Goal: Information Seeking & Learning: Learn about a topic

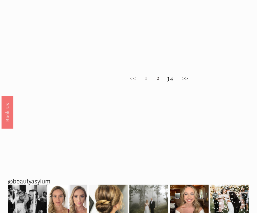
scroll to position [374, 0]
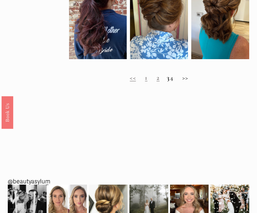
click at [156, 80] on link "2" at bounding box center [157, 78] width 3 height 8
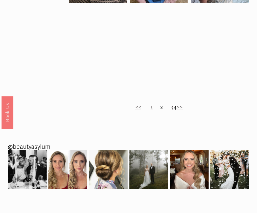
scroll to position [357, 0]
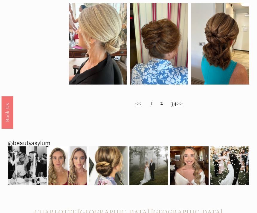
click at [170, 106] on link "3" at bounding box center [171, 103] width 3 height 8
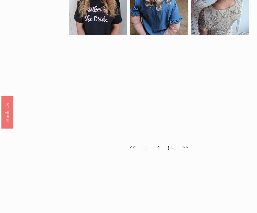
scroll to position [305, 0]
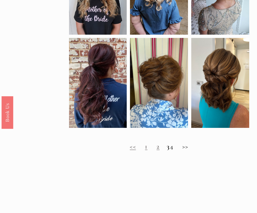
click at [176, 147] on h2 "<< 1 2 3 4 >>" at bounding box center [159, 147] width 180 height 8
click at [174, 149] on h2 "<< 1 2 3 4 >>" at bounding box center [159, 147] width 180 height 8
click at [172, 149] on h2 "<< 1 2 3 4 >>" at bounding box center [159, 147] width 180 height 8
click at [187, 147] on h2 "<< 1 2 3 4 >>" at bounding box center [159, 147] width 180 height 8
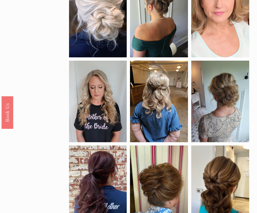
scroll to position [187, 0]
